Goal: Find specific page/section: Find specific page/section

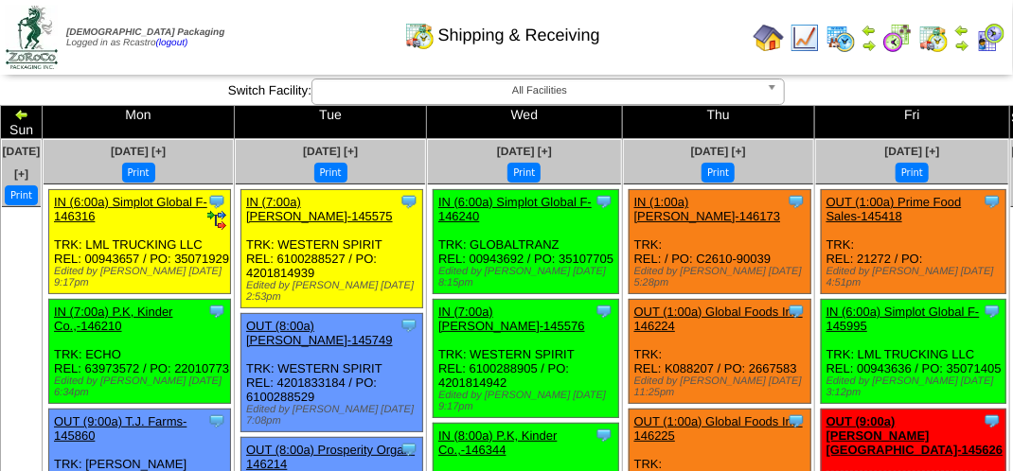
click at [314, 27] on div "Shipping & Receiving" at bounding box center [502, 29] width 578 height 52
click at [315, 28] on div "Shipping & Receiving" at bounding box center [502, 29] width 578 height 52
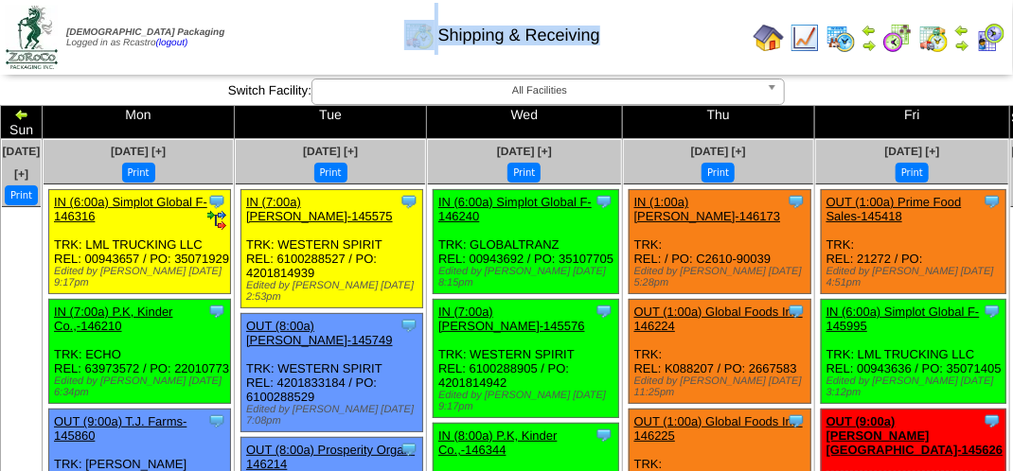
click at [315, 28] on div "Shipping & Receiving" at bounding box center [502, 29] width 578 height 52
click at [308, 4] on div "Shipping & Receiving" at bounding box center [502, 29] width 578 height 52
click at [294, 26] on div "Shipping & Receiving" at bounding box center [502, 29] width 578 height 52
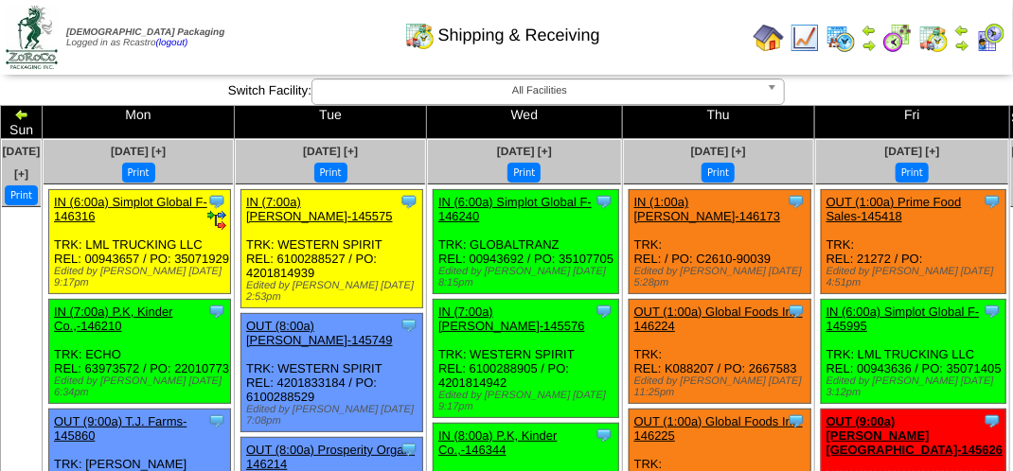
click at [294, 26] on div "Shipping & Receiving" at bounding box center [502, 29] width 578 height 52
click at [313, 40] on div "Shipping & Receiving" at bounding box center [502, 29] width 578 height 52
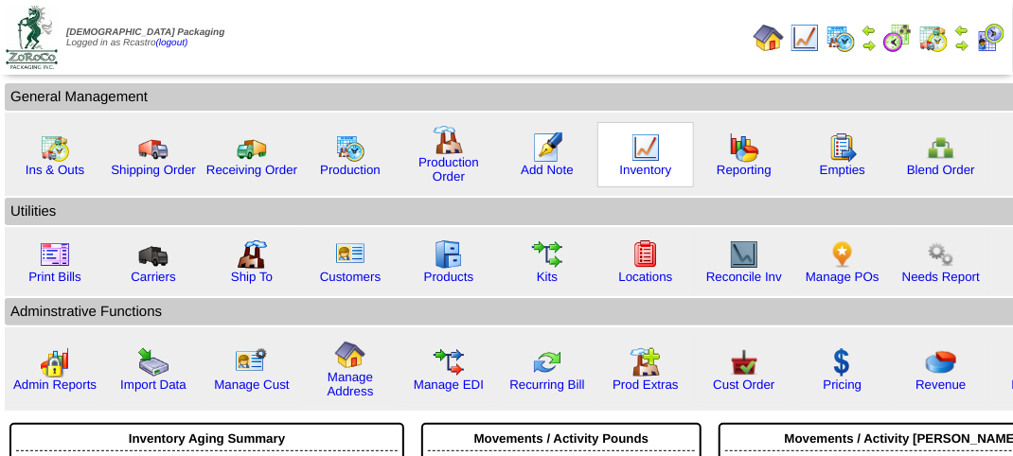
click at [636, 155] on img at bounding box center [646, 148] width 30 height 30
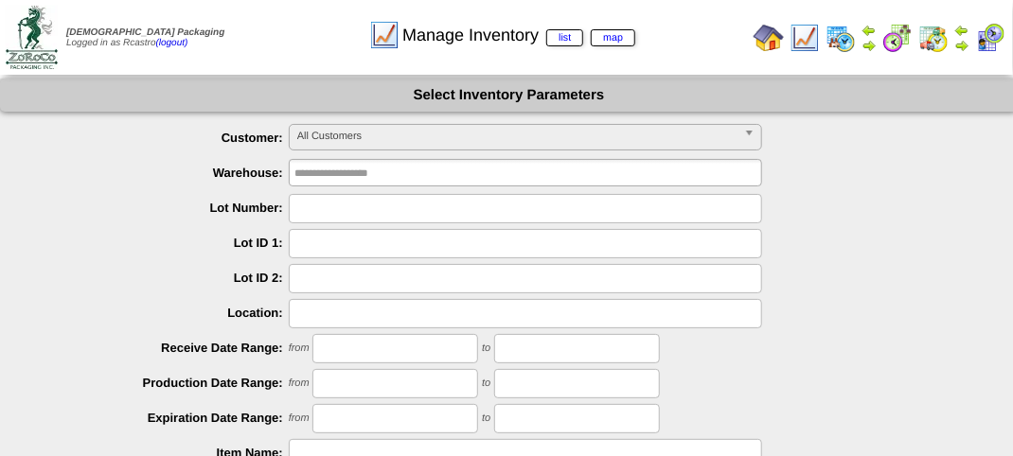
click at [342, 214] on input "text" at bounding box center [525, 208] width 473 height 29
type input "*******"
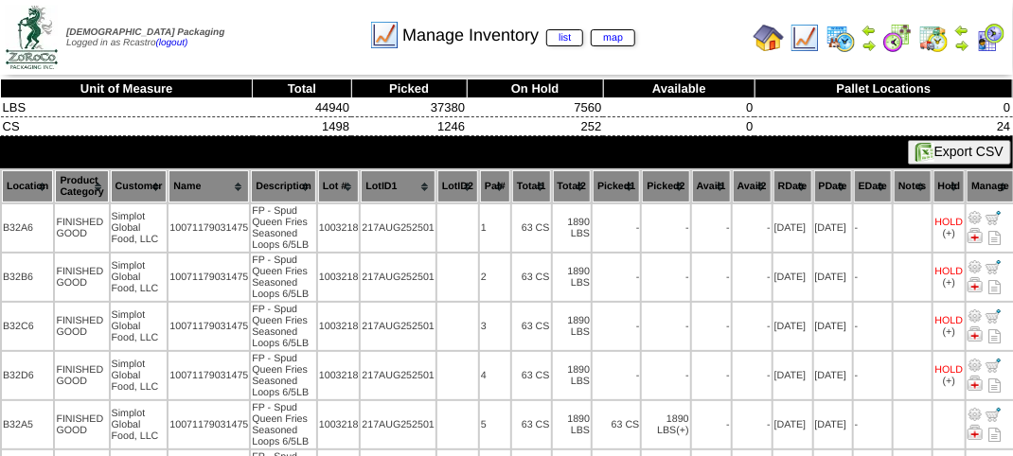
click at [276, 51] on div "Manage Inventory list map" at bounding box center [502, 29] width 578 height 52
